Goal: Task Accomplishment & Management: Manage account settings

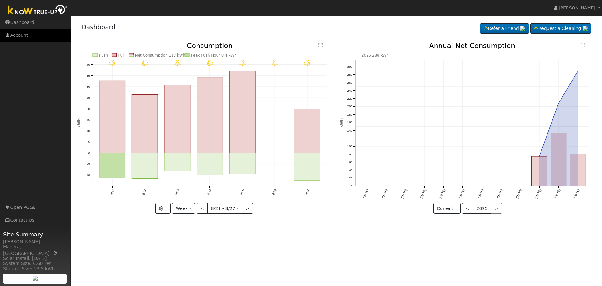
click at [23, 36] on link "Account" at bounding box center [35, 35] width 71 height 13
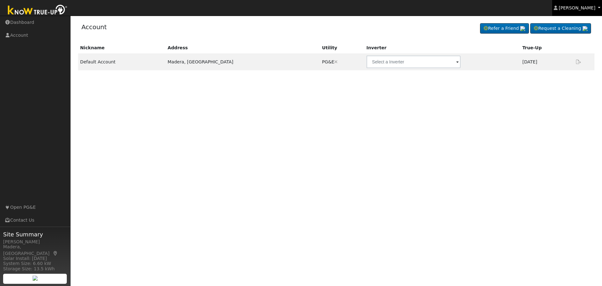
click at [581, 7] on span "[PERSON_NAME]" at bounding box center [576, 7] width 37 height 5
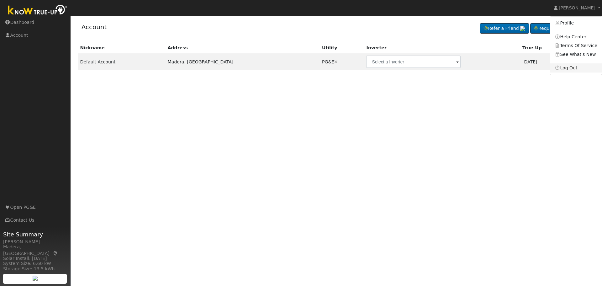
click at [573, 70] on link "Log Out" at bounding box center [575, 67] width 51 height 9
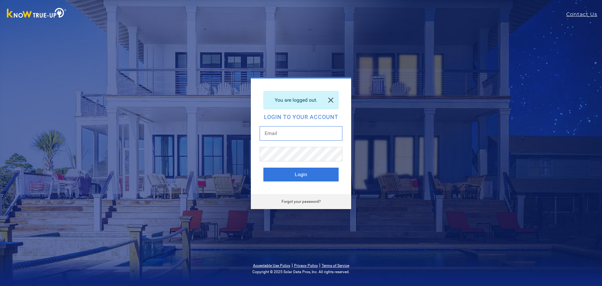
type input "autryacres@yahoo.com"
click at [332, 100] on link at bounding box center [330, 100] width 15 height 18
